Goal: Information Seeking & Learning: Understand process/instructions

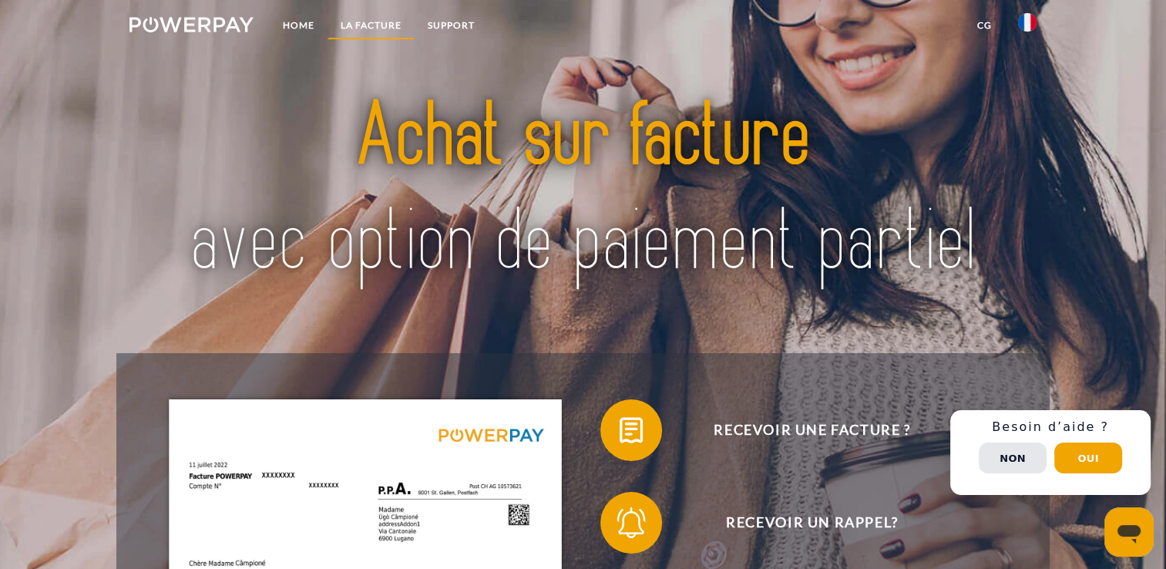
click at [362, 26] on link "LA FACTURE" at bounding box center [370, 26] width 87 height 28
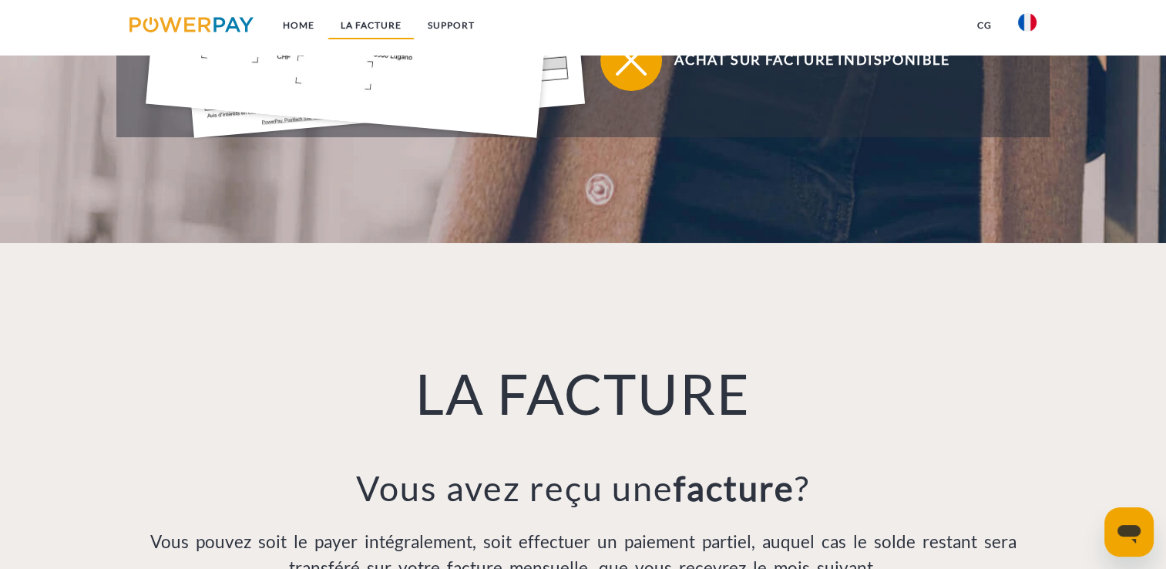
scroll to position [1078, 0]
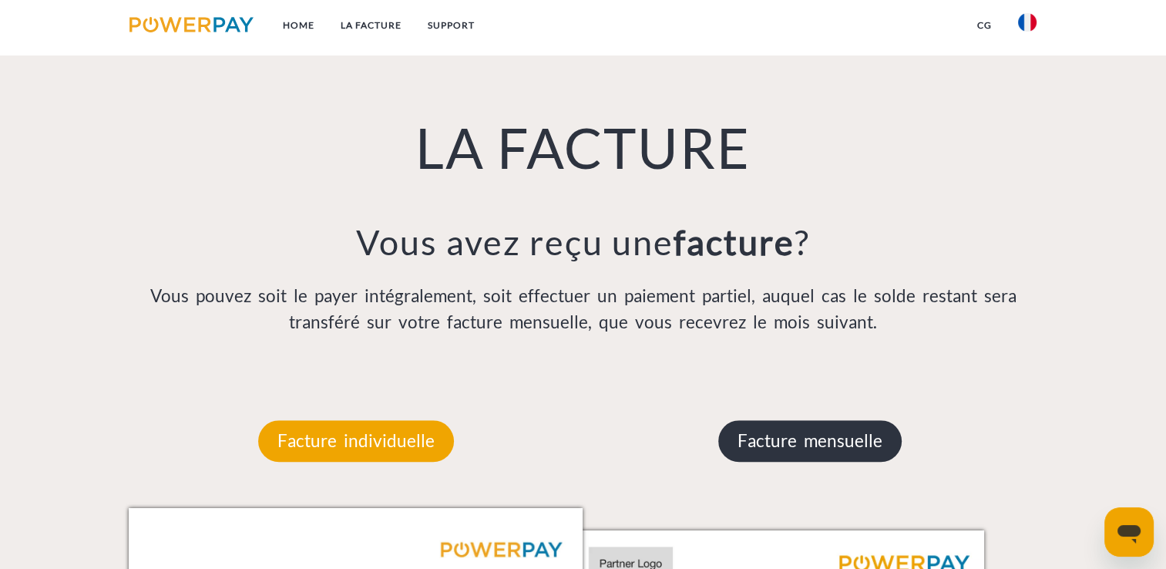
click at [807, 445] on p "Facture mensuelle" at bounding box center [809, 441] width 183 height 42
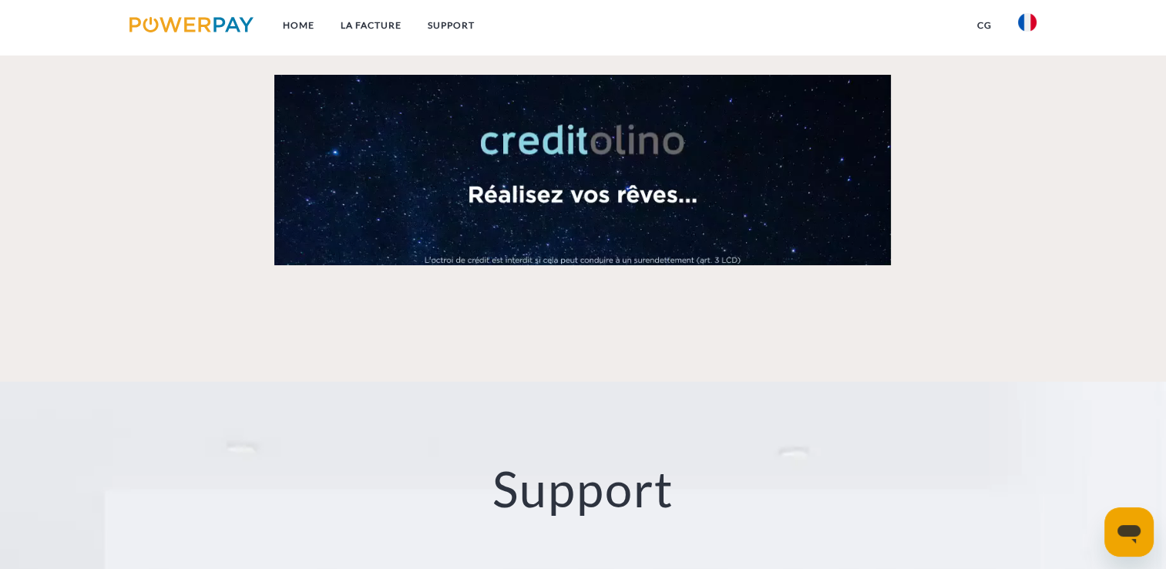
scroll to position [2260, 0]
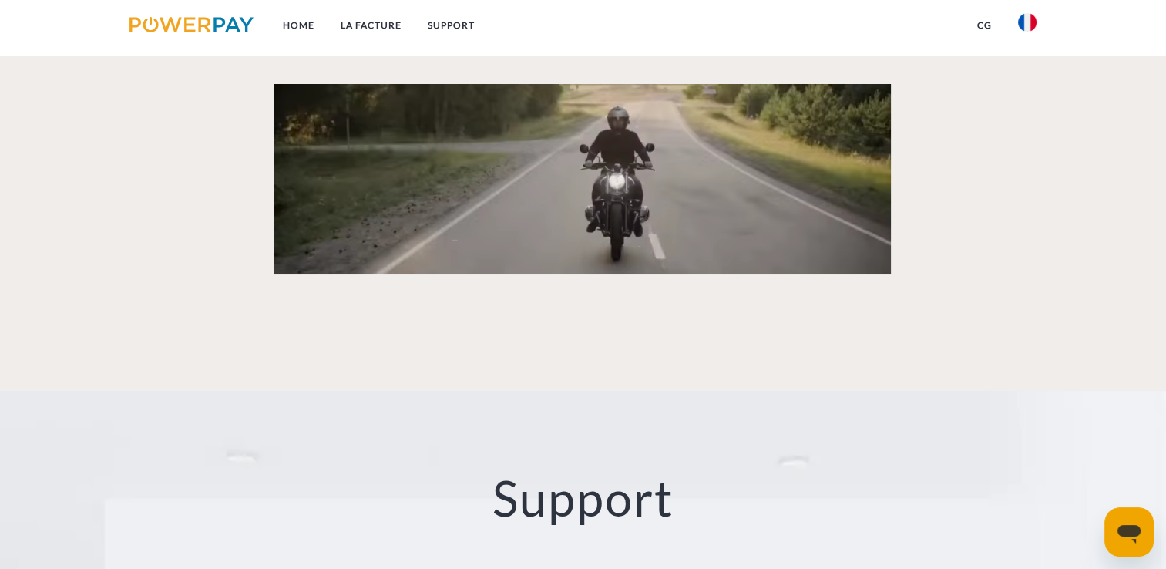
click at [159, 23] on img at bounding box center [191, 24] width 124 height 15
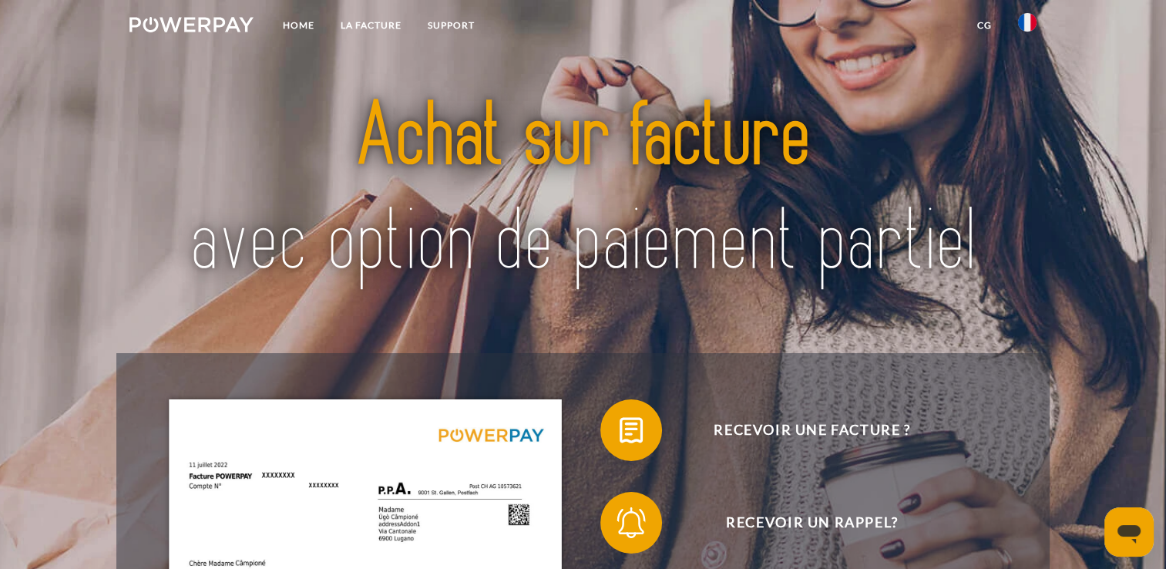
click at [1018, 20] on img at bounding box center [1027, 22] width 18 height 18
click at [447, 26] on link "Support" at bounding box center [450, 26] width 73 height 28
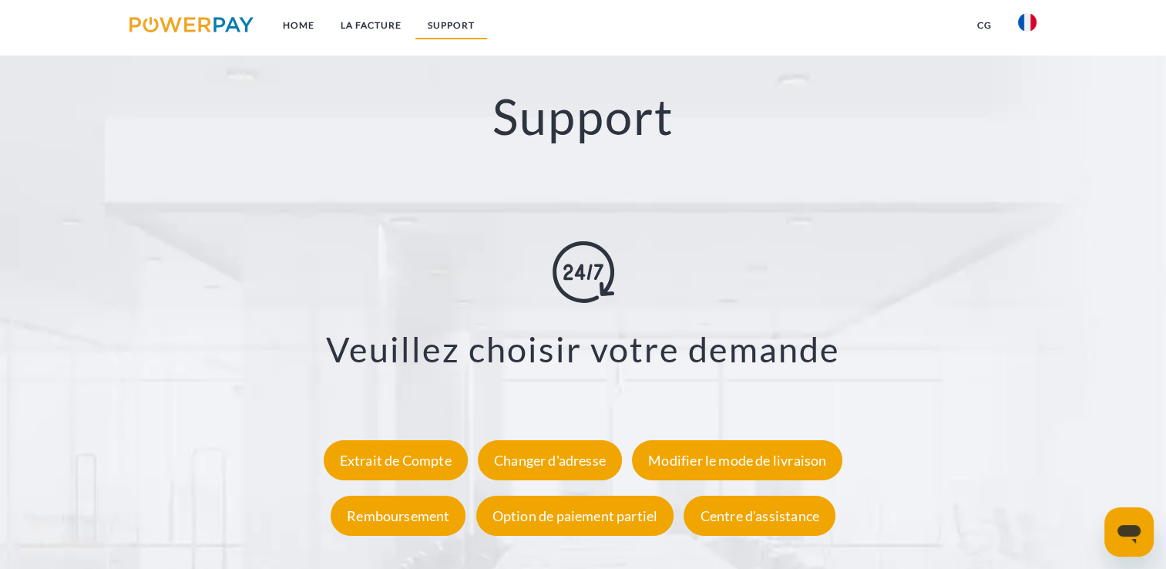
scroll to position [2654, 0]
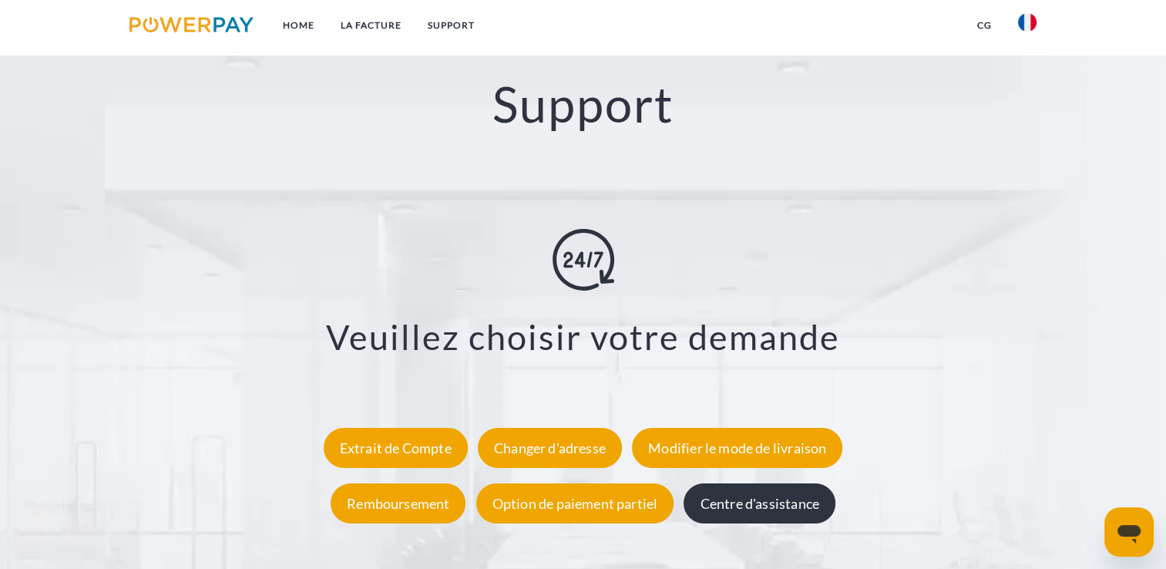
click at [751, 517] on div "Centre d'assistance" at bounding box center [758, 502] width 151 height 40
